Goal: Browse casually: Explore the website without a specific task or goal

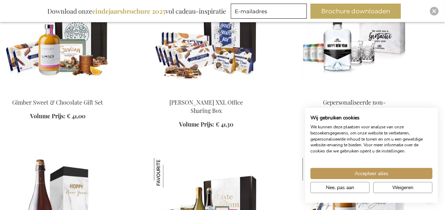
scroll to position [682, 0]
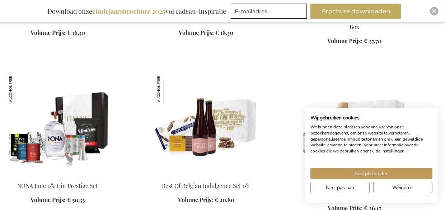
scroll to position [1113, 0]
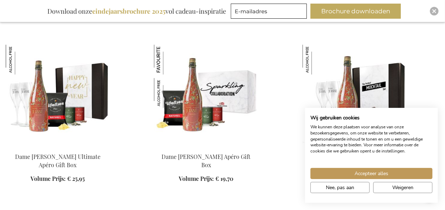
scroll to position [1795, 0]
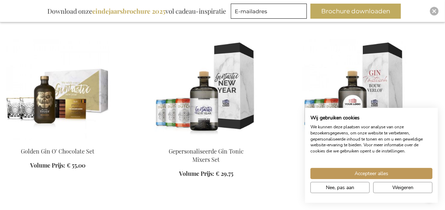
scroll to position [3877, 0]
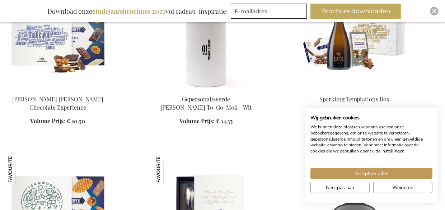
scroll to position [323, 0]
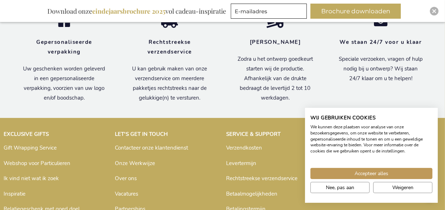
scroll to position [2320, 0]
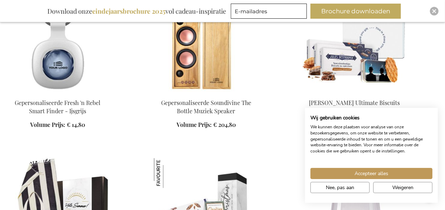
scroll to position [646, 0]
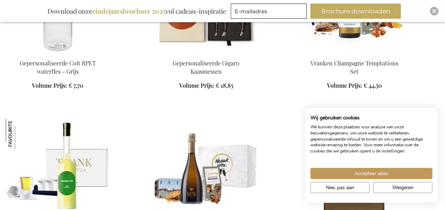
scroll to position [1257, 0]
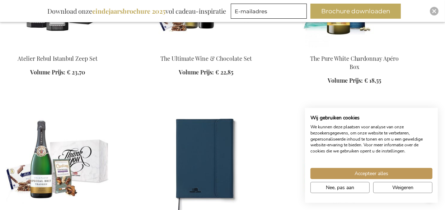
scroll to position [1759, 0]
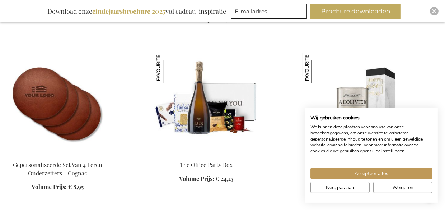
scroll to position [2010, 0]
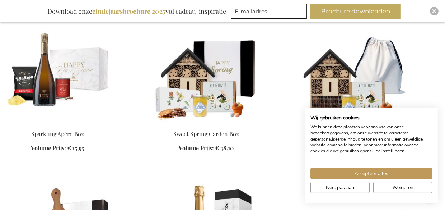
scroll to position [2369, 0]
